Goal: Task Accomplishment & Management: Use online tool/utility

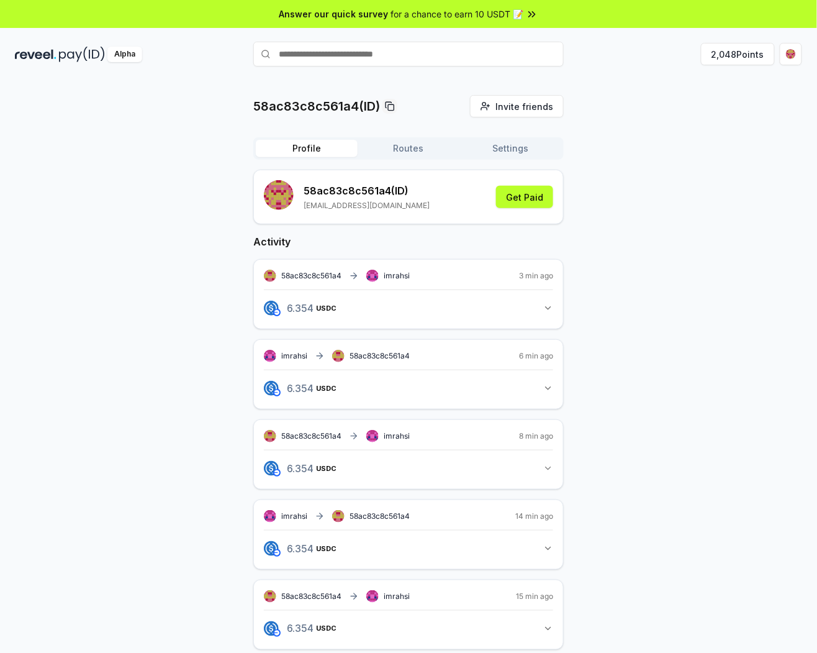
click at [601, 125] on div "58ac83c8c561a4(ID) Invite friends Invite Profile Routes Settings 58ac83c8c561a4…" at bounding box center [408, 582] width 787 height 975
click at [746, 51] on button "2,048 Points" at bounding box center [738, 54] width 74 height 22
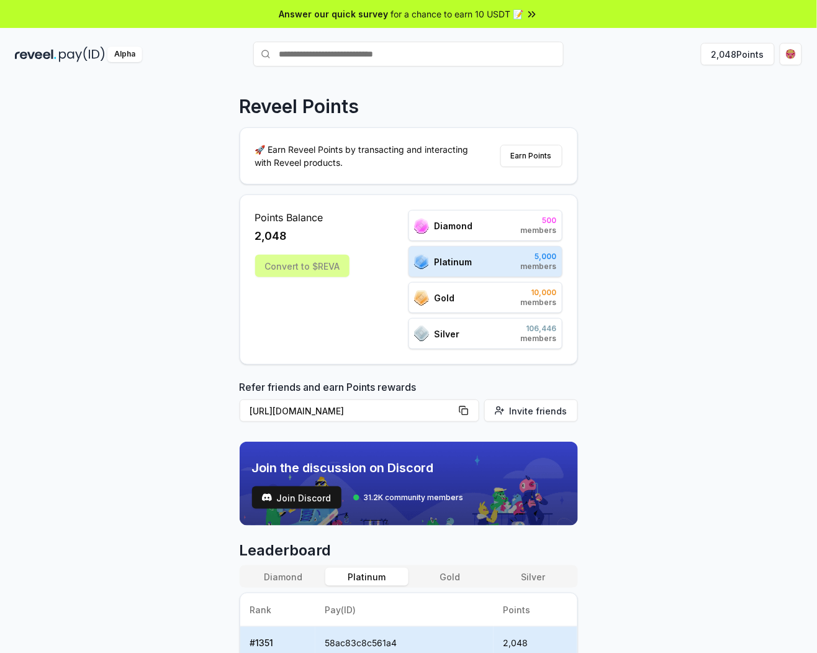
click at [322, 269] on div "Convert to $REVA" at bounding box center [302, 266] width 94 height 22
click at [523, 160] on button "Earn Points" at bounding box center [531, 156] width 62 height 22
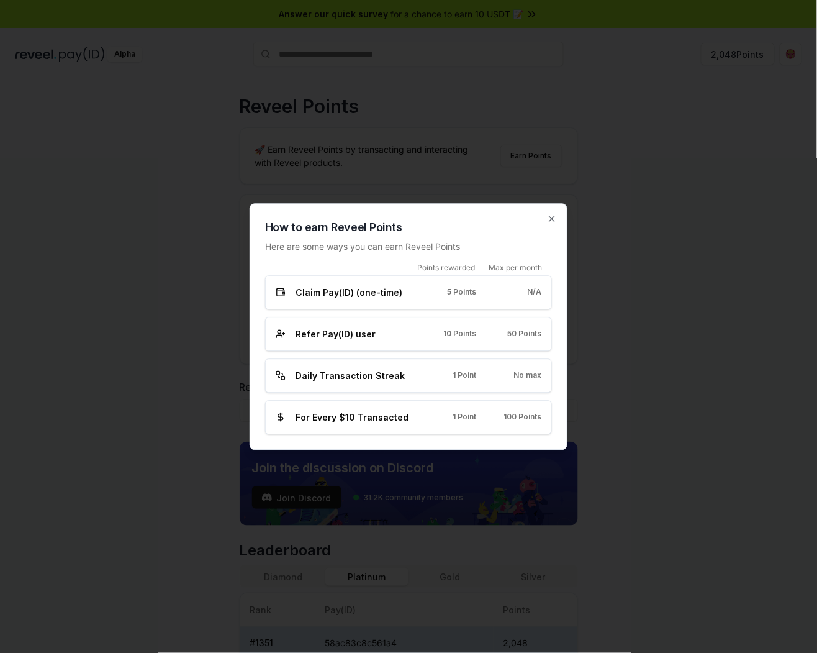
click at [559, 218] on div "How to earn Reveel Points Here are some ways you can earn Reveel Points Points …" at bounding box center [409, 326] width 318 height 246
